Goal: Transaction & Acquisition: Purchase product/service

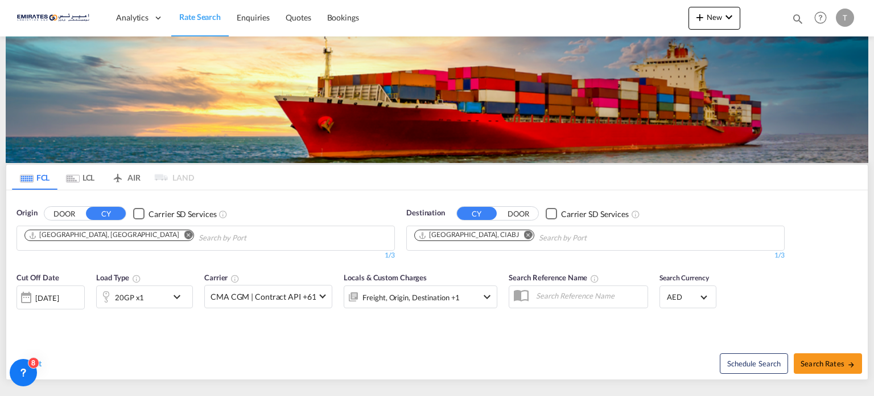
click at [524, 230] on md-icon "Remove" at bounding box center [528, 234] width 9 height 9
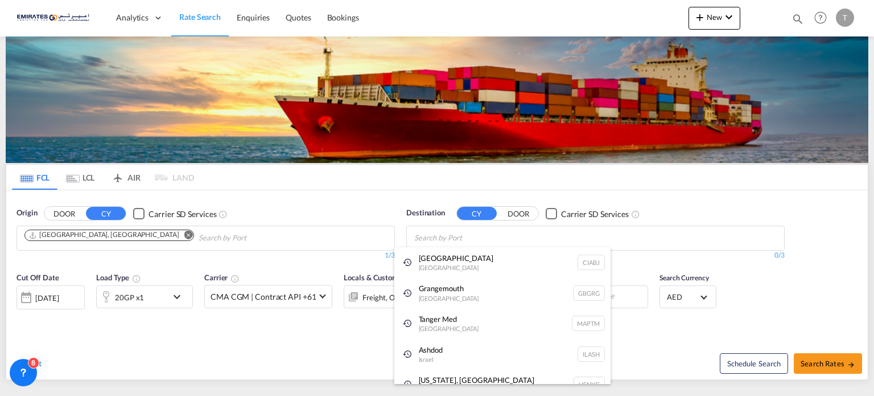
type input "d"
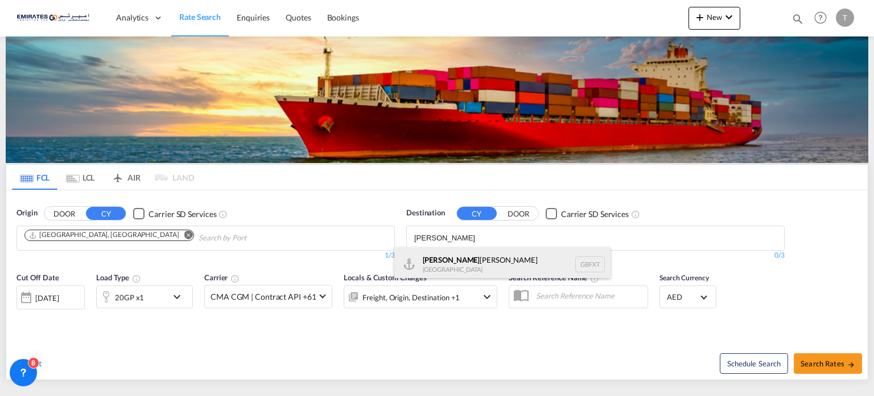
type input "[PERSON_NAME]"
click at [444, 261] on div "[PERSON_NAME] [GEOGRAPHIC_DATA] GBFXT" at bounding box center [502, 264] width 216 height 34
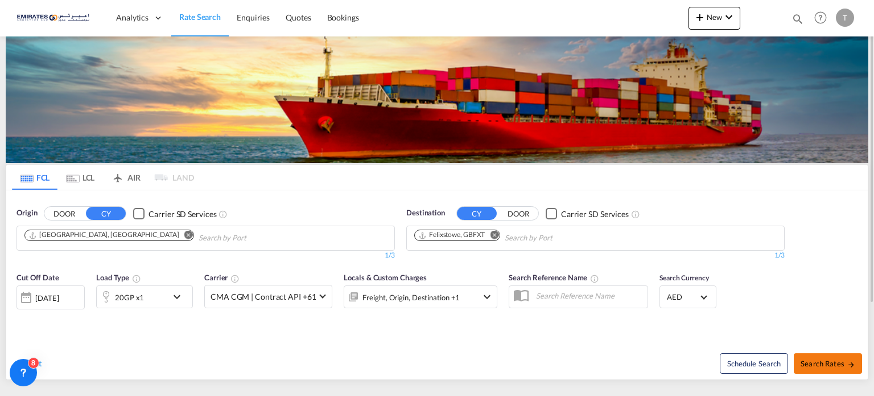
click at [842, 360] on span "Search Rates" at bounding box center [828, 363] width 55 height 9
type input "AEJEA to GBFXT / [DATE]"
